Goal: Information Seeking & Learning: Learn about a topic

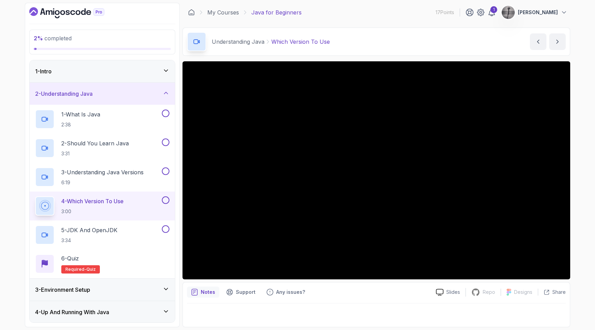
scroll to position [68, 0]
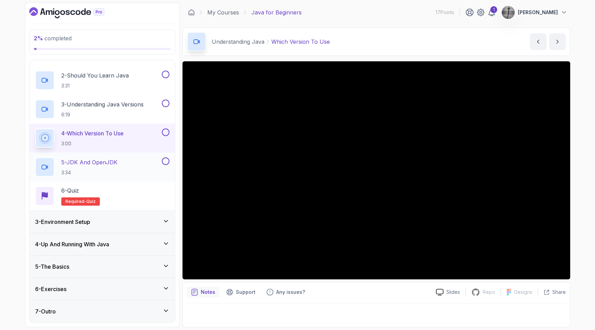
click at [114, 160] on p "5 - JDK And OpenJDK" at bounding box center [89, 162] width 56 height 8
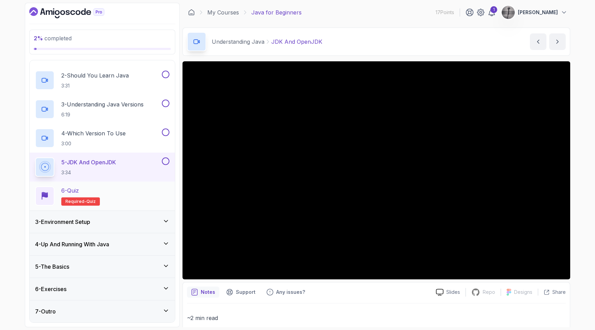
click at [117, 199] on div "6 - Quiz Required- quiz" at bounding box center [102, 195] width 134 height 19
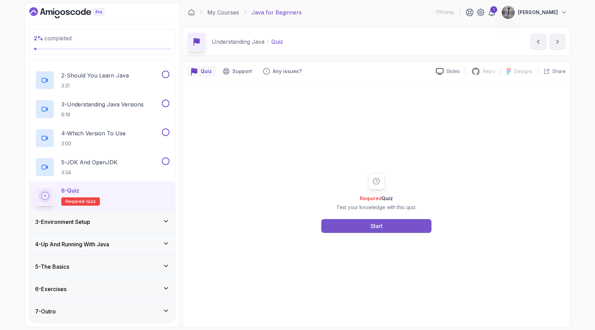
click at [373, 224] on div "Start" at bounding box center [376, 226] width 12 height 8
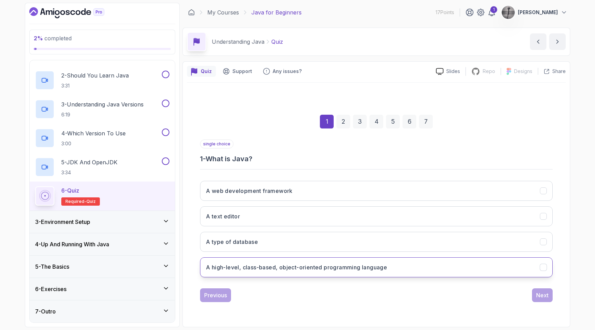
click at [344, 265] on h3 "A high-level, class-based, object-oriented programming language" at bounding box center [296, 267] width 181 height 8
click at [543, 293] on div "Next" at bounding box center [542, 295] width 12 height 8
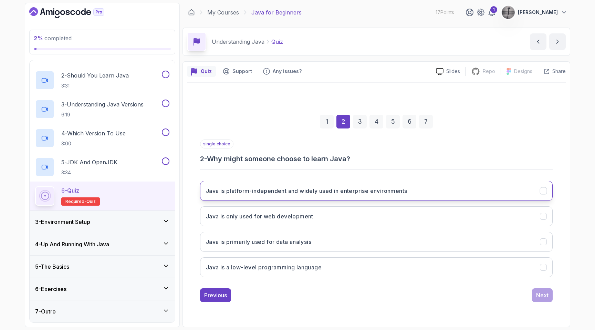
click at [375, 192] on h3 "Java is platform-independent and widely used in enterprise environments" at bounding box center [306, 190] width 201 height 8
click at [543, 297] on div "Next" at bounding box center [542, 295] width 12 height 8
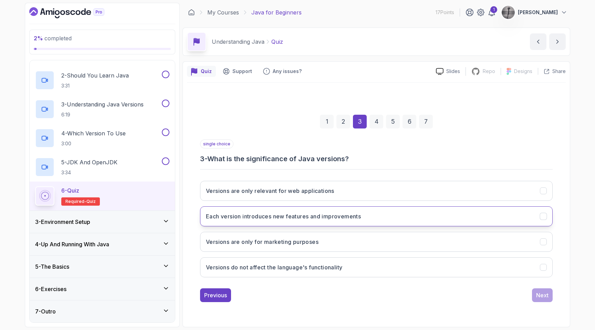
click at [417, 217] on button "Each version introduces new features and improvements" at bounding box center [376, 216] width 352 height 20
click at [537, 295] on div "Next" at bounding box center [542, 295] width 12 height 8
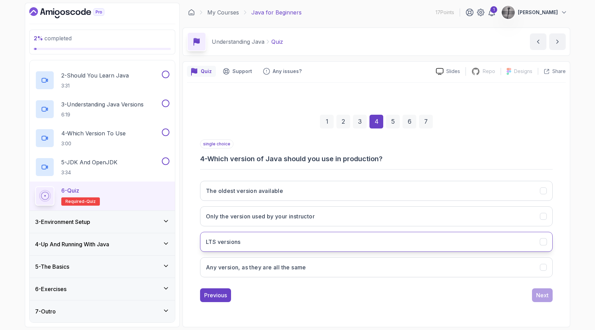
click at [349, 241] on button "LTS versions" at bounding box center [376, 242] width 352 height 20
click at [536, 295] on div "Next" at bounding box center [542, 295] width 12 height 8
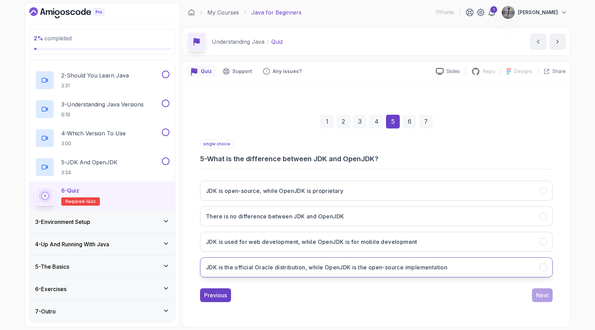
click at [445, 270] on h3 "JDK is the official Oracle distribution, while OpenJDK is the open-source imple…" at bounding box center [326, 267] width 241 height 8
click at [547, 297] on div "Next" at bounding box center [542, 295] width 12 height 8
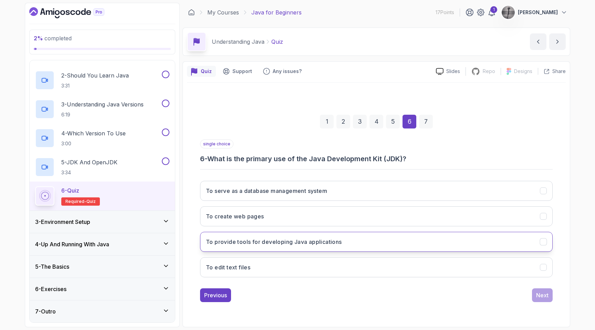
click at [363, 237] on button "To provide tools for developing Java applications" at bounding box center [376, 242] width 352 height 20
click at [537, 297] on div "Next" at bounding box center [542, 295] width 12 height 8
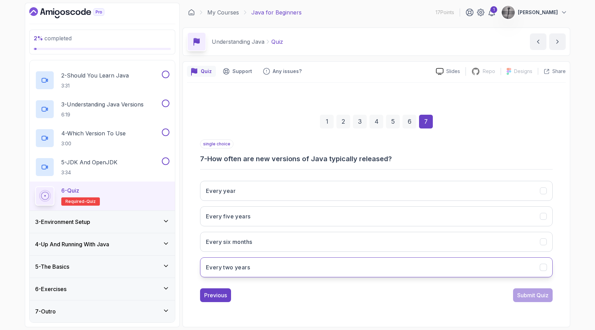
click at [328, 262] on button "Every two years" at bounding box center [376, 267] width 352 height 20
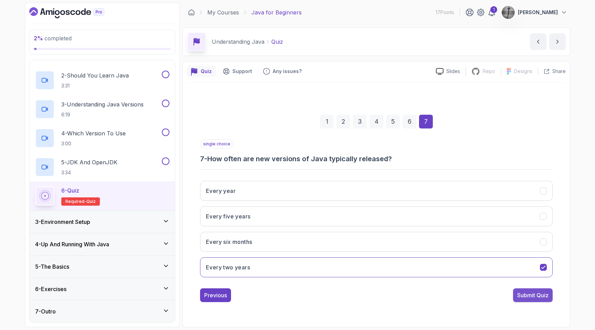
click at [526, 294] on div "Submit Quiz" at bounding box center [532, 295] width 31 height 8
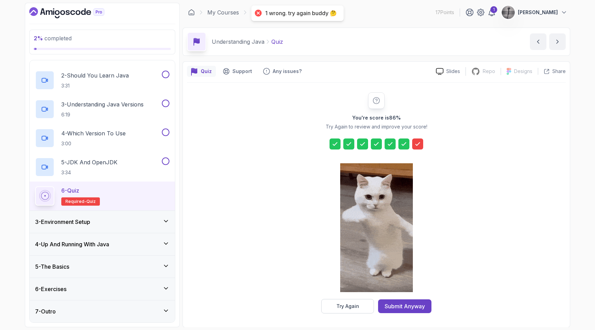
scroll to position [0, 0]
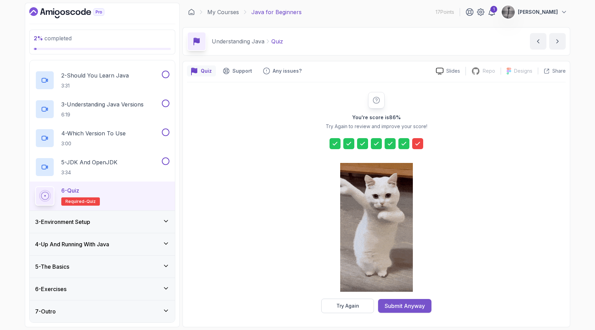
click at [404, 303] on div "Submit Anyway" at bounding box center [404, 305] width 40 height 8
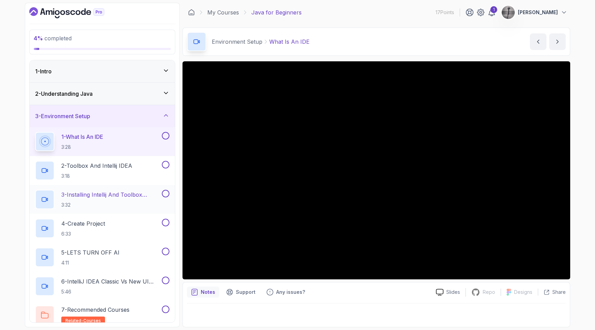
click at [116, 195] on p "3 - Installing Intellij And Toolbox Configuration" at bounding box center [110, 194] width 99 height 8
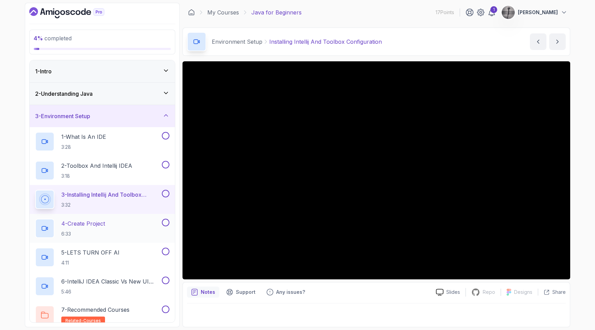
click at [107, 223] on div "4 - Create Project 6:33" at bounding box center [97, 227] width 125 height 19
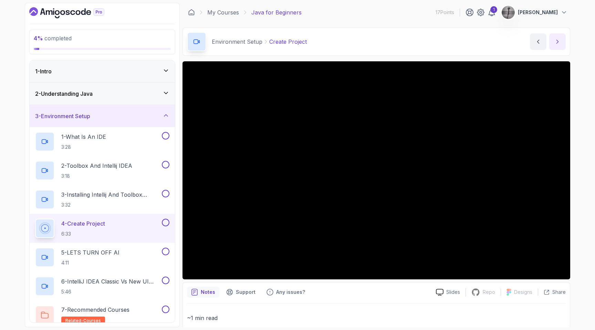
click at [557, 41] on icon "next content" at bounding box center [557, 41] width 7 height 7
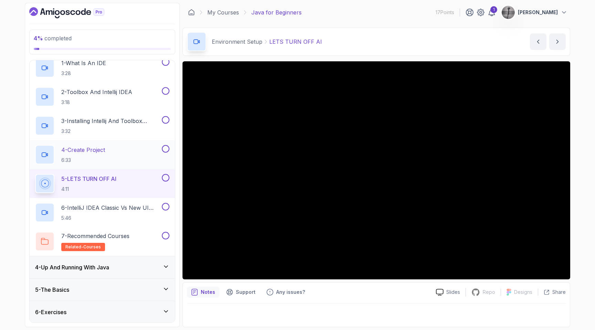
scroll to position [96, 0]
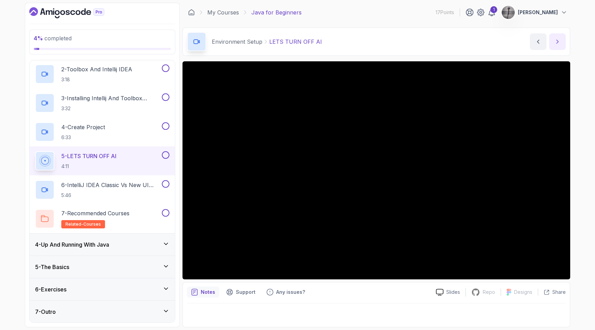
click at [558, 40] on icon "next content" at bounding box center [557, 41] width 7 height 7
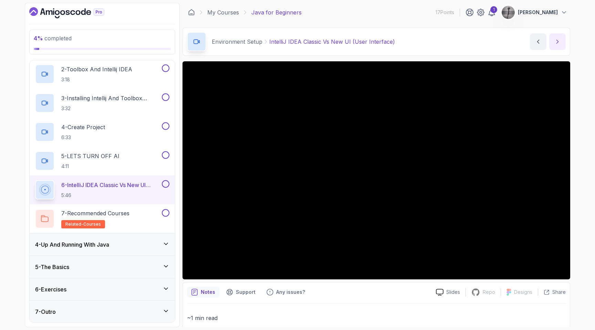
click at [555, 41] on icon "next content" at bounding box center [557, 41] width 7 height 7
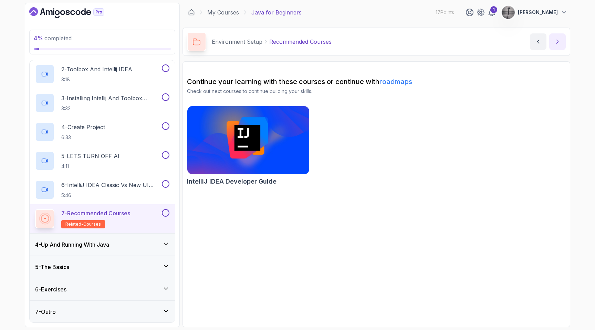
click at [558, 38] on button "next content" at bounding box center [557, 41] width 17 height 17
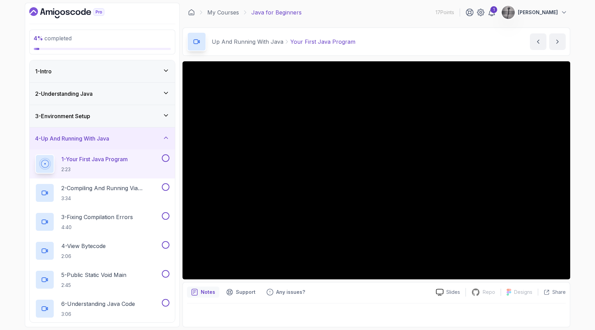
click at [167, 135] on icon at bounding box center [165, 137] width 7 height 7
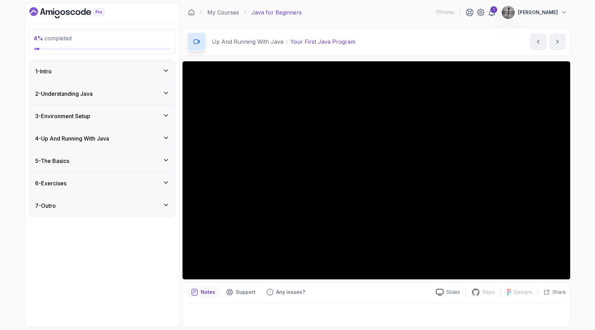
click at [167, 135] on icon at bounding box center [165, 137] width 7 height 7
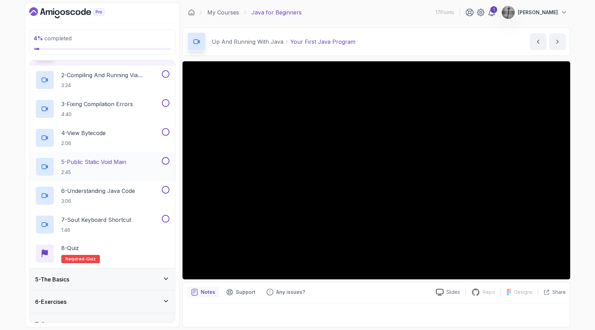
scroll to position [125, 0]
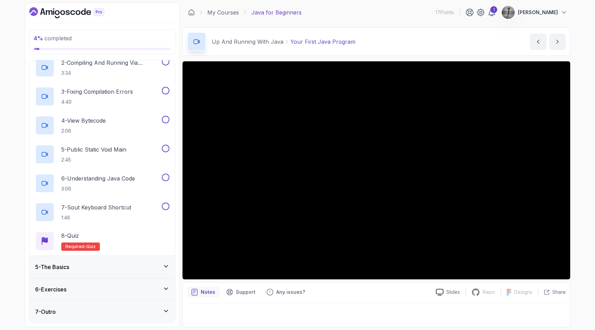
click at [135, 272] on div "5 - The Basics" at bounding box center [102, 267] width 145 height 22
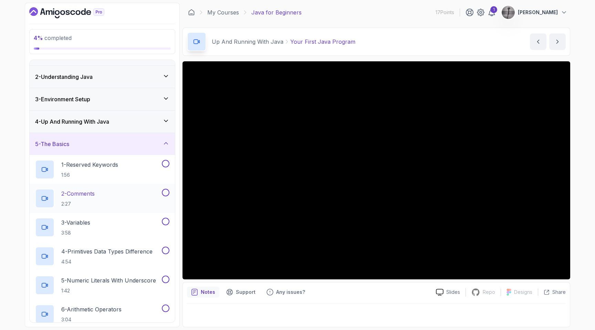
scroll to position [0, 0]
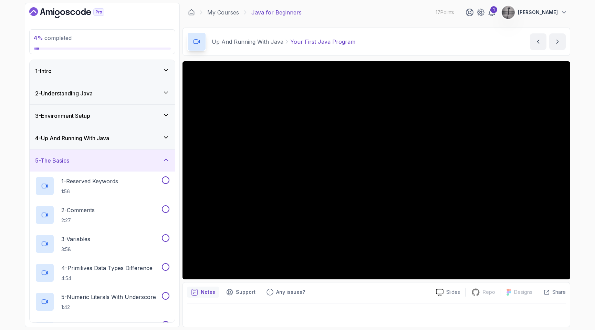
click at [126, 141] on div "4 - Up And Running With Java" at bounding box center [102, 138] width 134 height 8
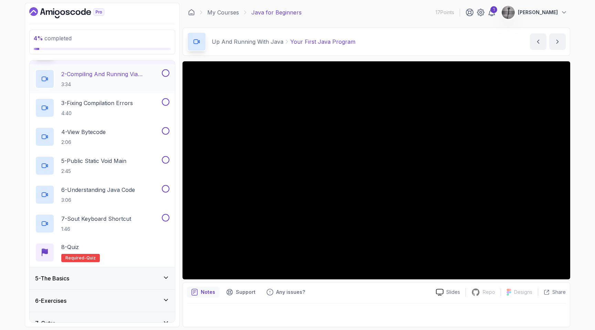
scroll to position [125, 0]
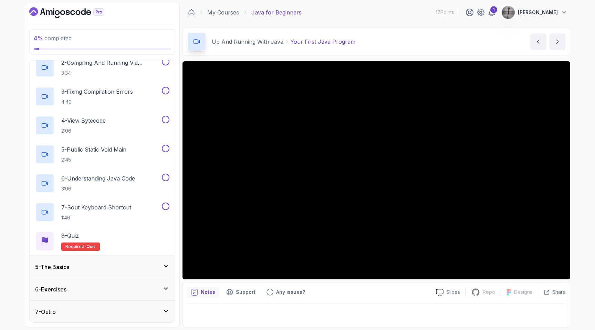
click at [98, 263] on div "5 - The Basics" at bounding box center [102, 267] width 134 height 8
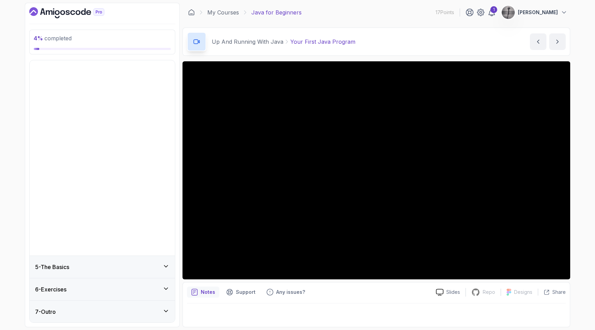
scroll to position [0, 0]
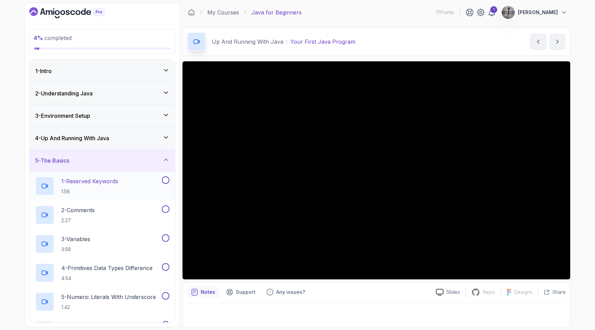
click at [113, 184] on p "1 - Reserved Keywords" at bounding box center [89, 181] width 57 height 8
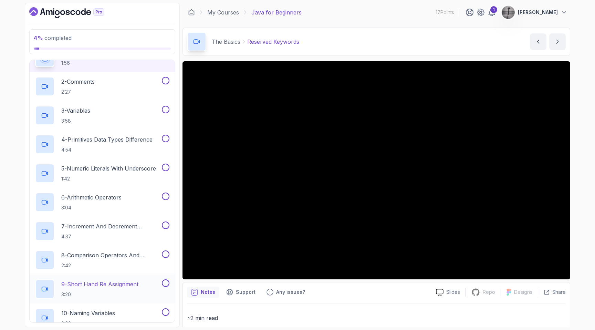
scroll to position [126, 0]
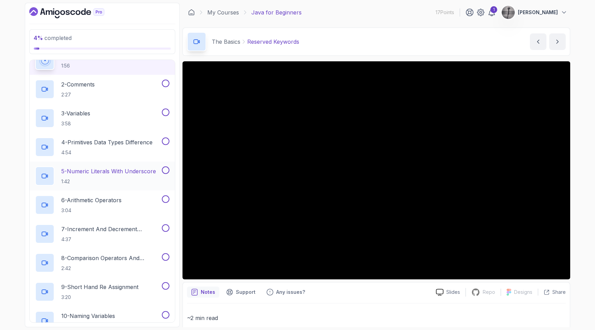
click at [107, 178] on p "1:42" at bounding box center [108, 181] width 95 height 7
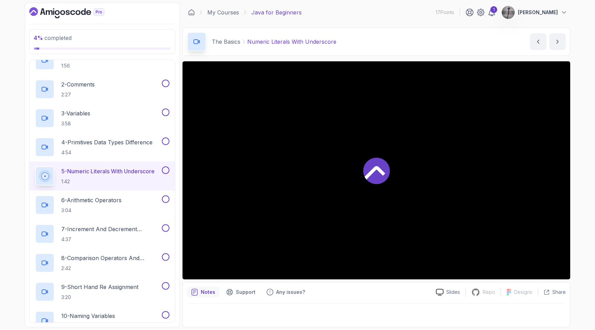
scroll to position [130, 0]
